Goal: Task Accomplishment & Management: Manage account settings

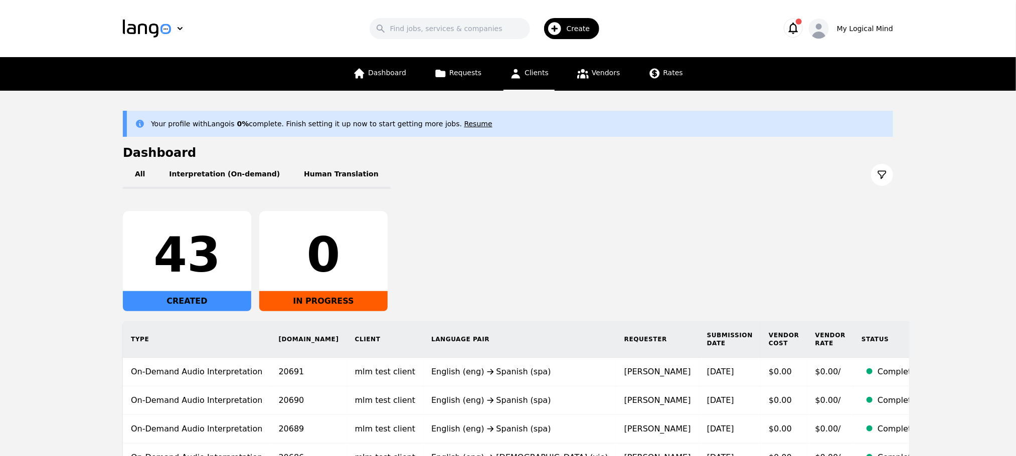
click at [524, 73] on link "Clients" at bounding box center [529, 74] width 51 height 34
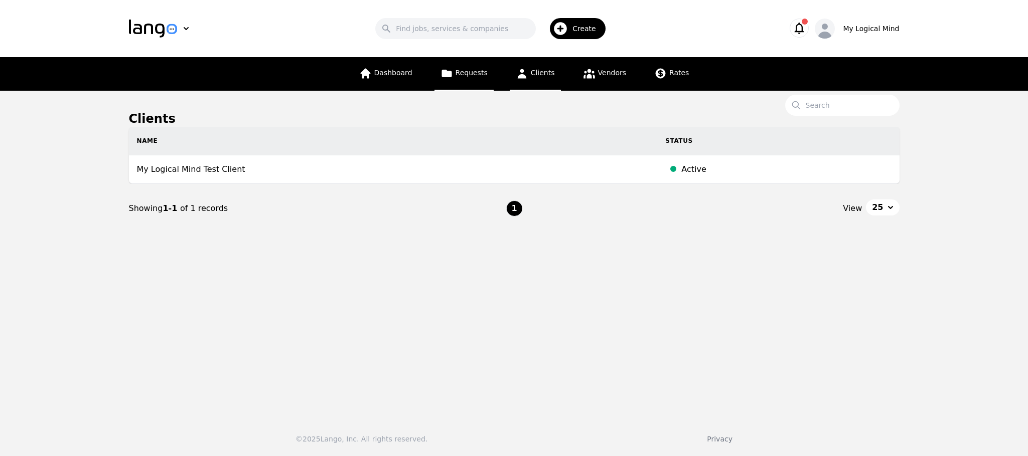
click at [467, 76] on span "Requests" at bounding box center [471, 73] width 32 height 8
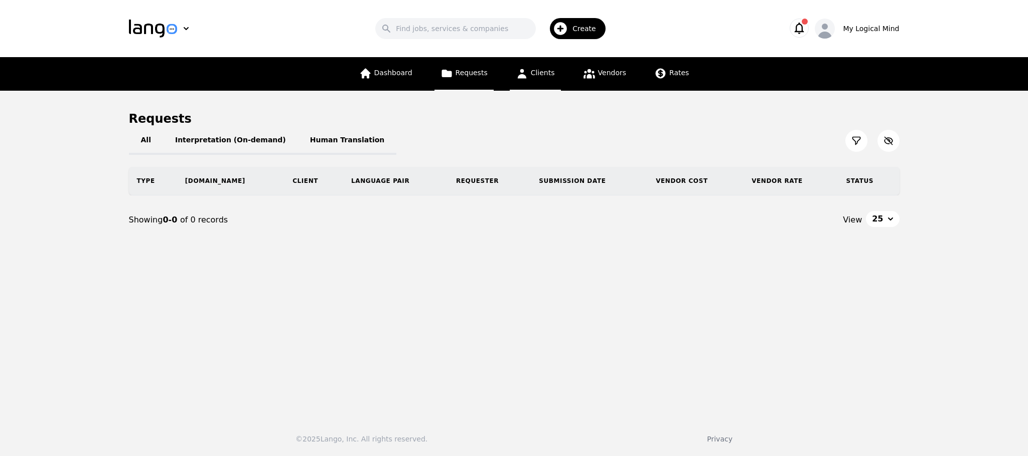
click at [534, 72] on span "Clients" at bounding box center [543, 73] width 24 height 8
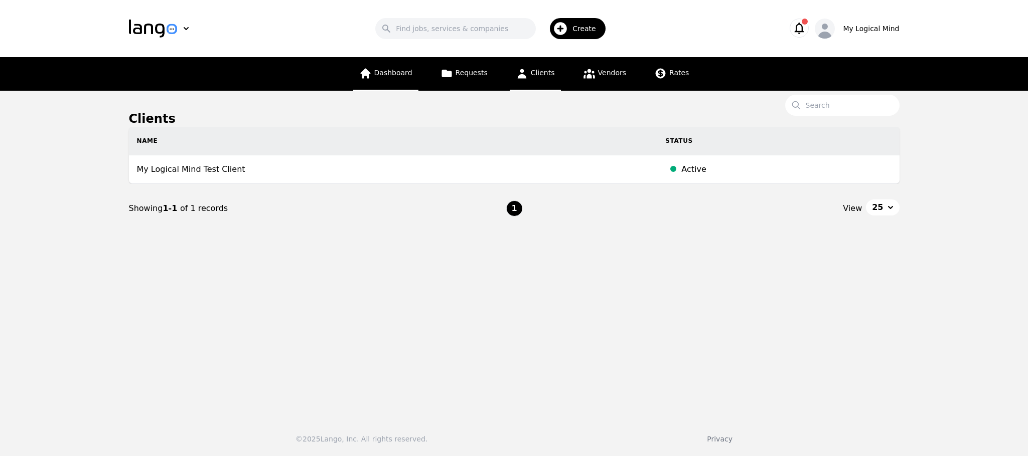
click at [387, 71] on span "Dashboard" at bounding box center [393, 73] width 38 height 8
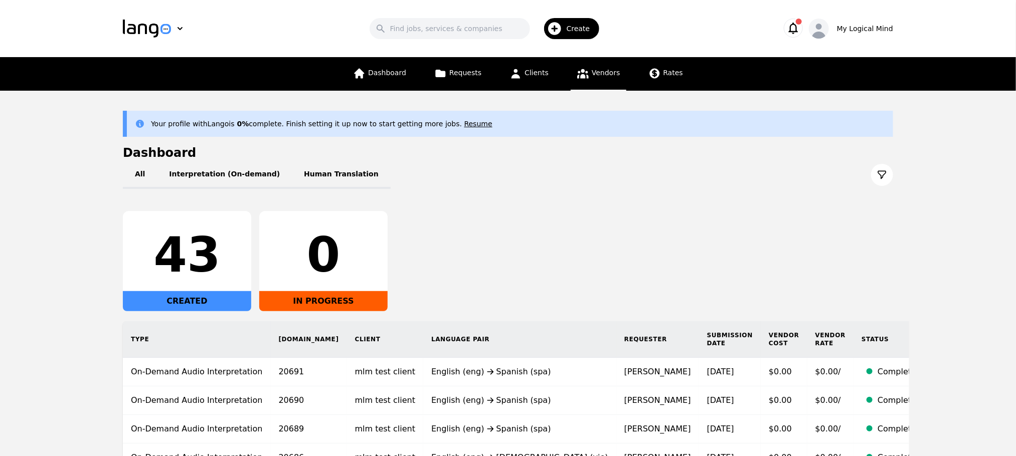
click at [586, 75] on icon at bounding box center [583, 73] width 13 height 13
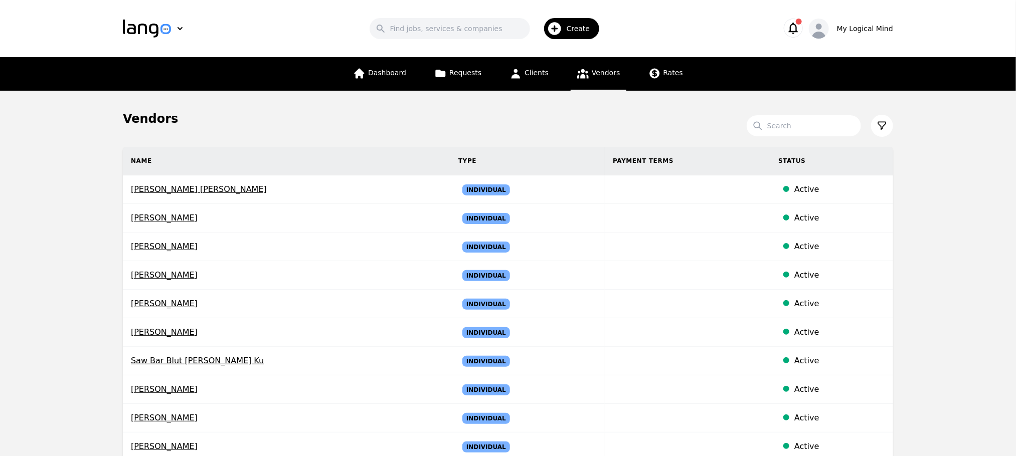
click at [604, 74] on span "Vendors" at bounding box center [606, 73] width 28 height 8
click at [542, 71] on span "Clients" at bounding box center [537, 73] width 24 height 8
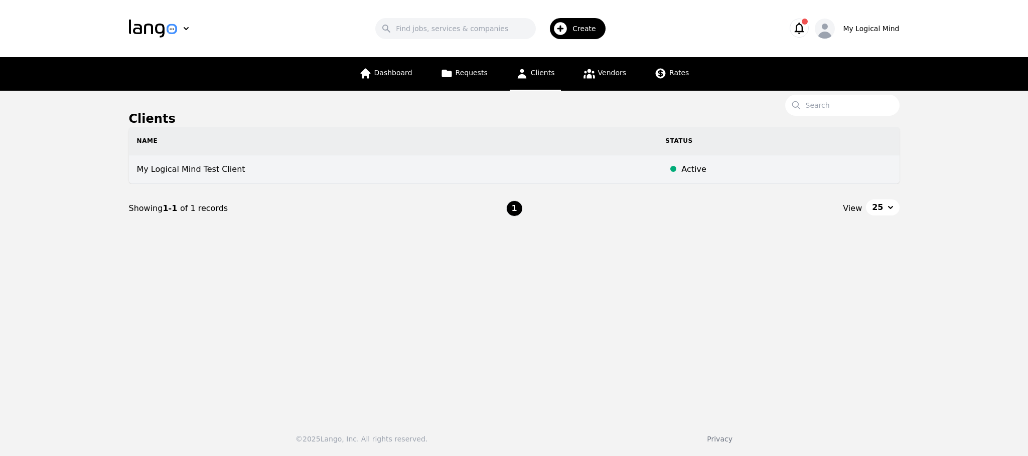
click at [204, 172] on td "My Logical Mind Test Client" at bounding box center [393, 170] width 529 height 29
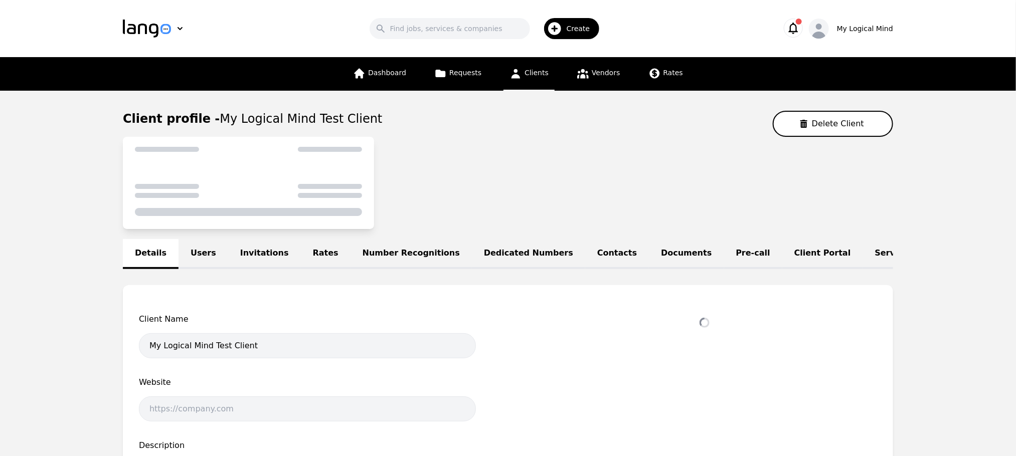
select select "active"
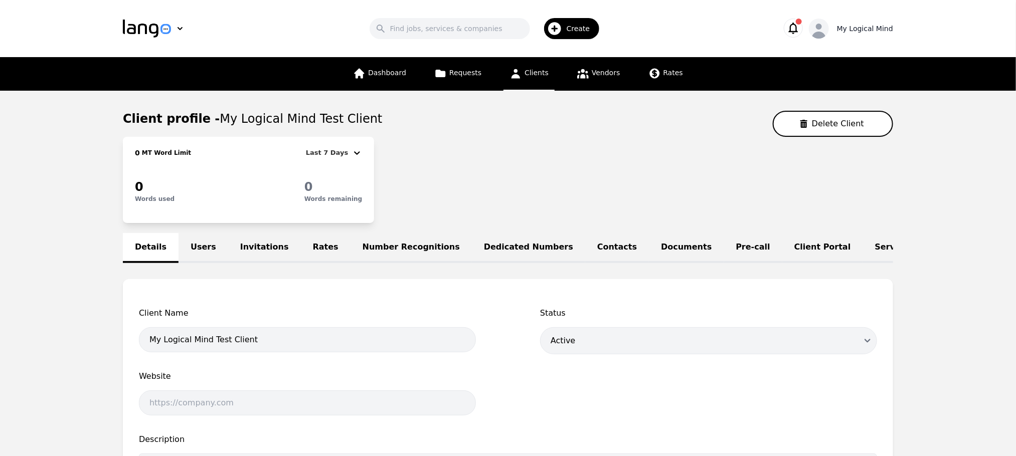
click at [883, 30] on div "My Logical Mind" at bounding box center [865, 29] width 56 height 10
click at [852, 84] on button "Log out" at bounding box center [841, 88] width 96 height 22
